Goal: Navigation & Orientation: Go to known website

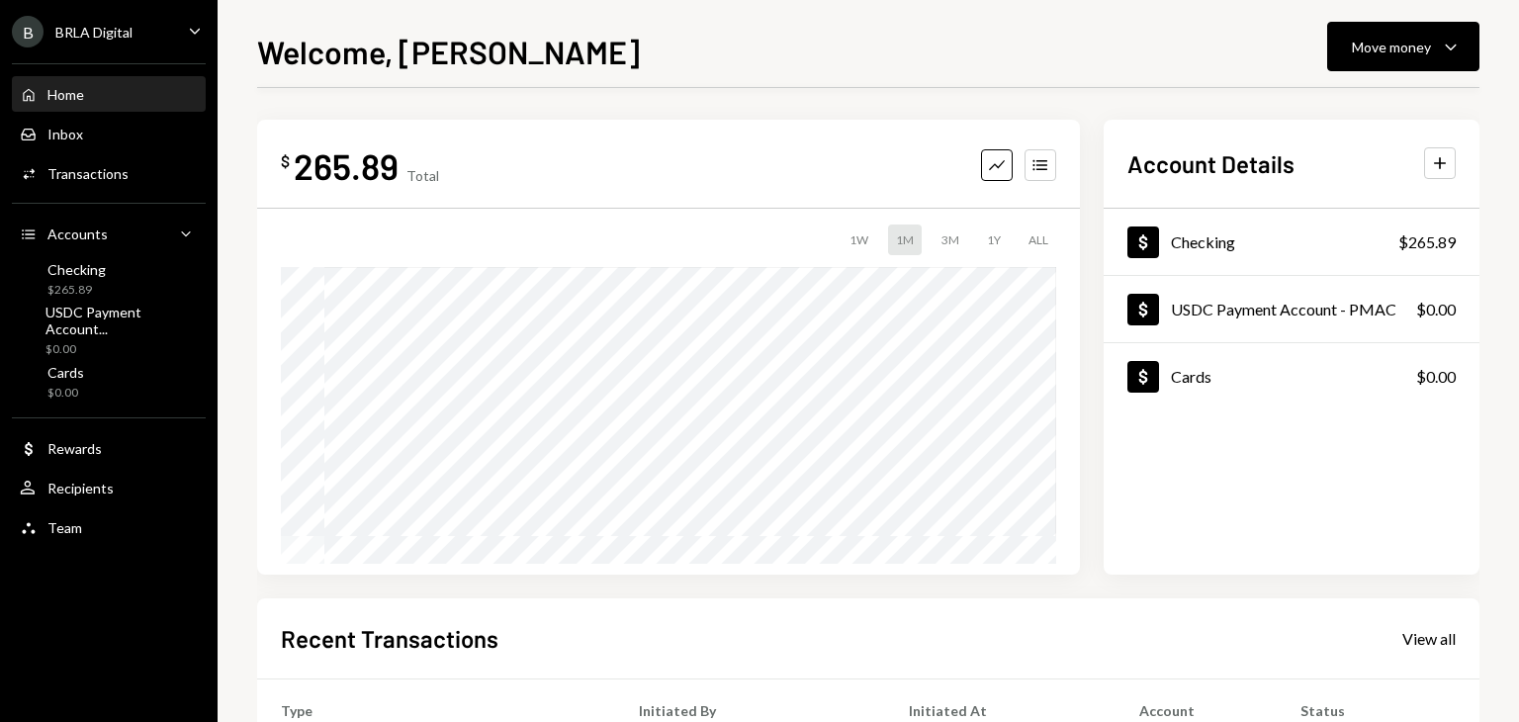
scroll to position [277, 0]
